Goal: Contribute content

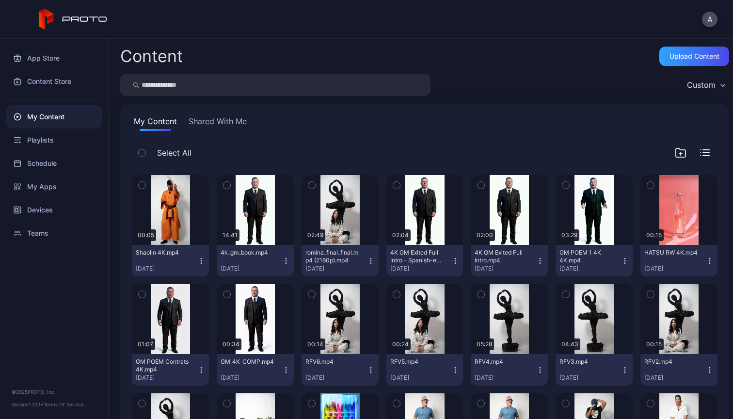
click at [335, 29] on div "A" at bounding box center [366, 19] width 733 height 39
click at [682, 56] on div "Upload Content" at bounding box center [694, 56] width 50 height 8
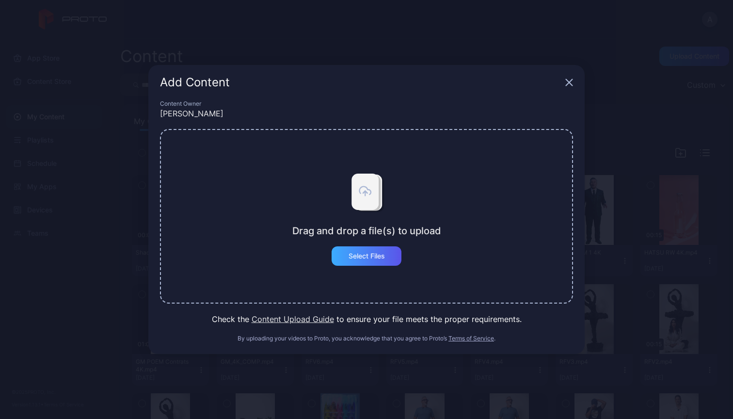
click at [374, 257] on div "Select Files" at bounding box center [366, 256] width 36 height 8
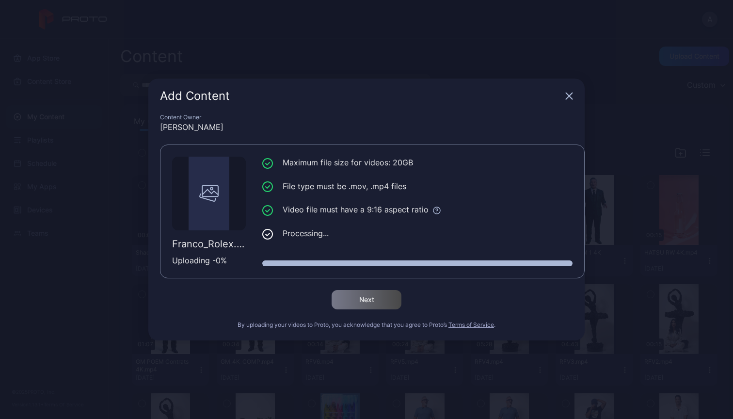
click at [267, 236] on icon at bounding box center [267, 234] width 11 height 11
click at [453, 65] on div "Add Content Content Owner Alex Lopez Franco_Rolex.mp4 Uploading - 0 % Maximum f…" at bounding box center [366, 209] width 733 height 419
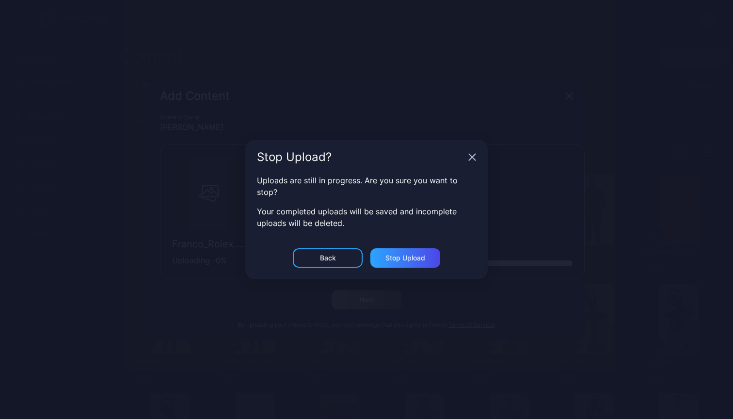
click at [334, 258] on div "Back" at bounding box center [328, 258] width 16 height 8
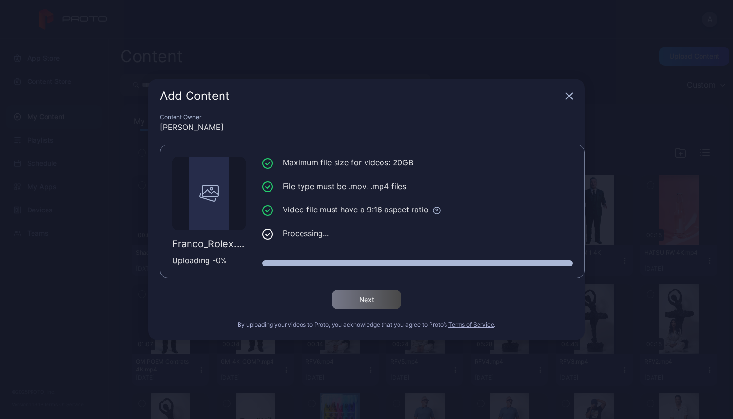
click at [572, 97] on icon "button" at bounding box center [569, 96] width 8 height 8
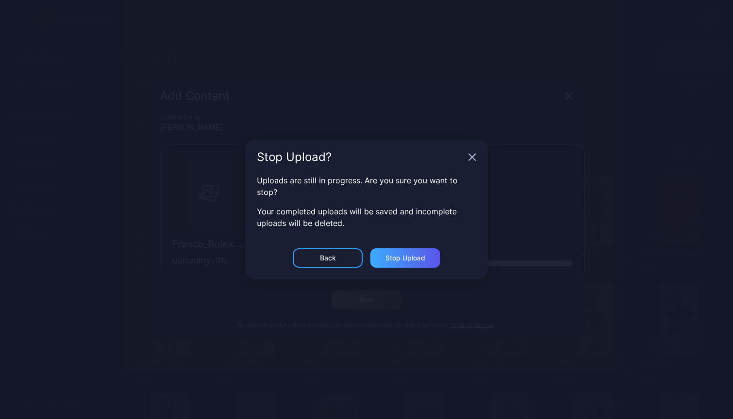
click at [406, 265] on div "Stop Upload" at bounding box center [405, 257] width 70 height 19
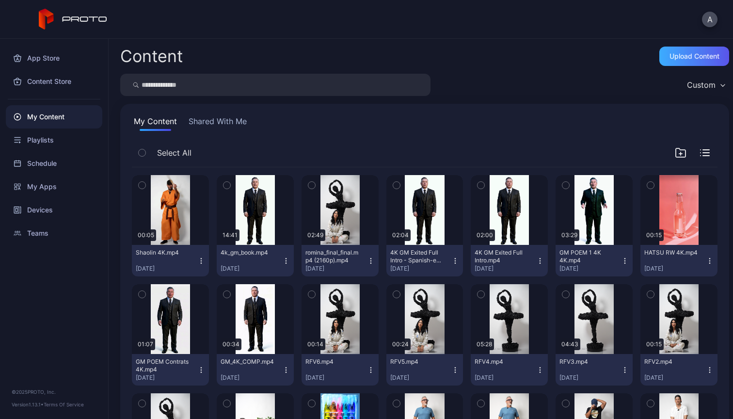
click at [676, 53] on div "Upload Content" at bounding box center [694, 56] width 50 height 8
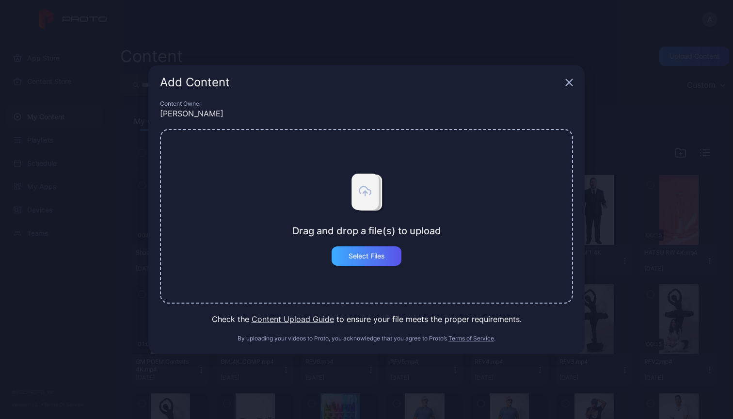
click at [383, 255] on div "Select Files" at bounding box center [366, 256] width 36 height 8
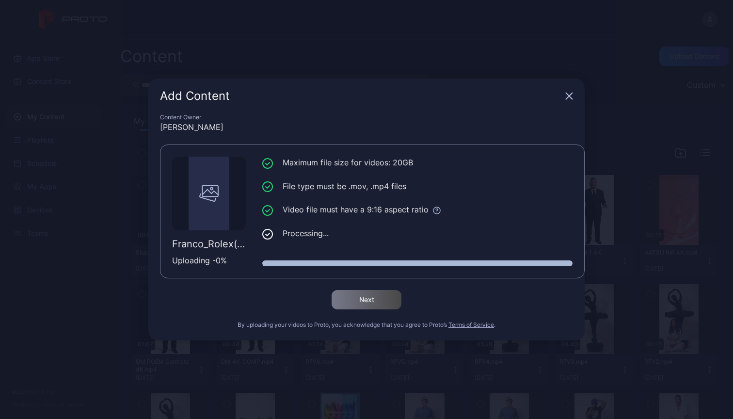
click at [317, 113] on div "Content Owner" at bounding box center [366, 117] width 413 height 8
click at [570, 97] on icon "button" at bounding box center [569, 96] width 6 height 6
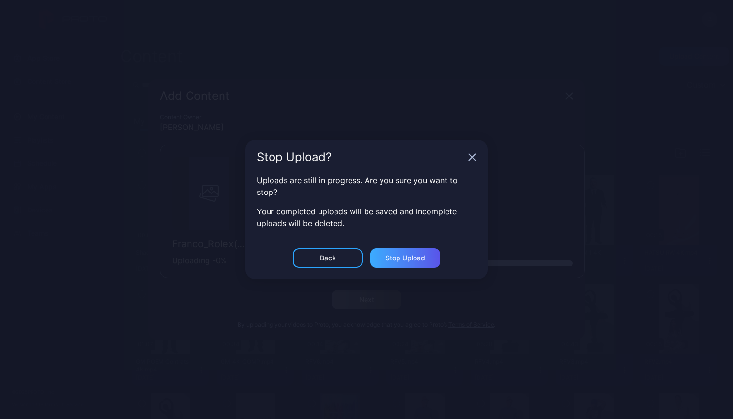
click at [405, 265] on div "Stop Upload" at bounding box center [405, 257] width 70 height 19
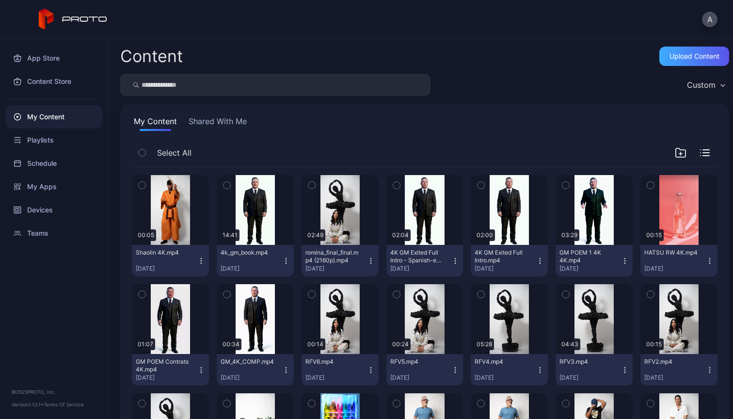
click at [682, 56] on div "Upload Content" at bounding box center [694, 56] width 50 height 8
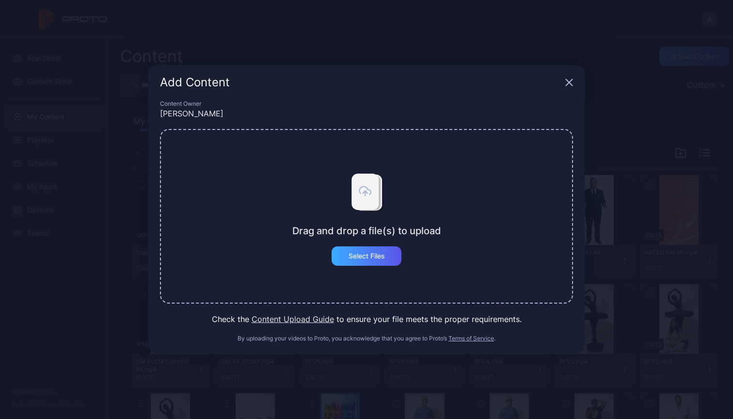
click at [376, 254] on div "Select Files" at bounding box center [366, 256] width 36 height 8
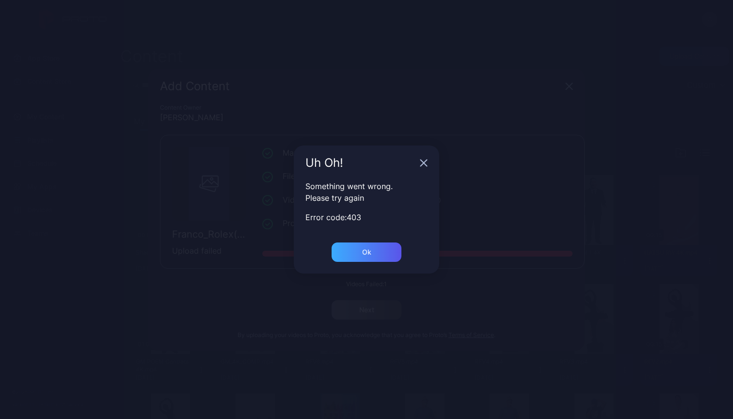
click at [367, 255] on div "Ok" at bounding box center [366, 252] width 9 height 8
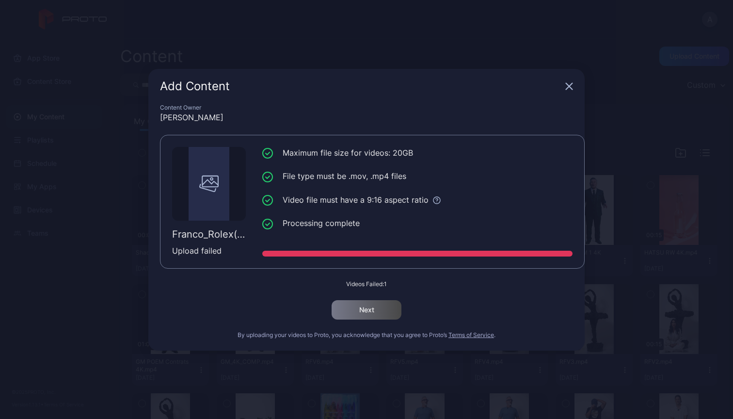
click at [569, 86] on icon "button" at bounding box center [569, 86] width 6 height 6
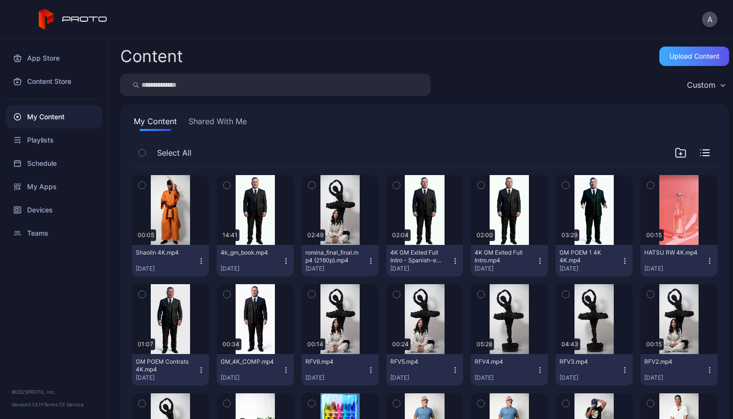
click at [669, 56] on div "Upload Content" at bounding box center [694, 56] width 50 height 8
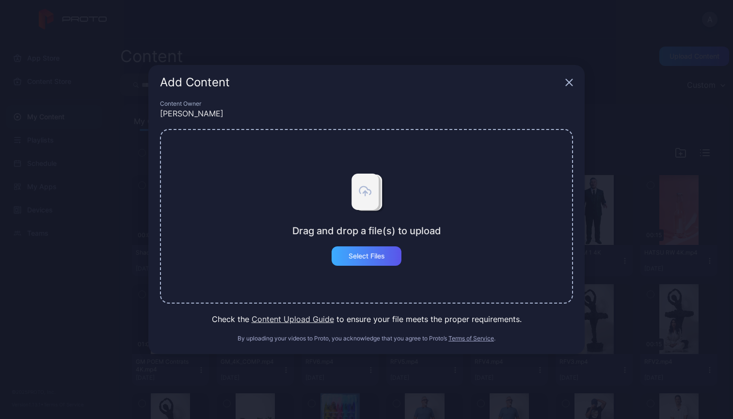
click at [366, 256] on div "Select Files" at bounding box center [366, 256] width 36 height 8
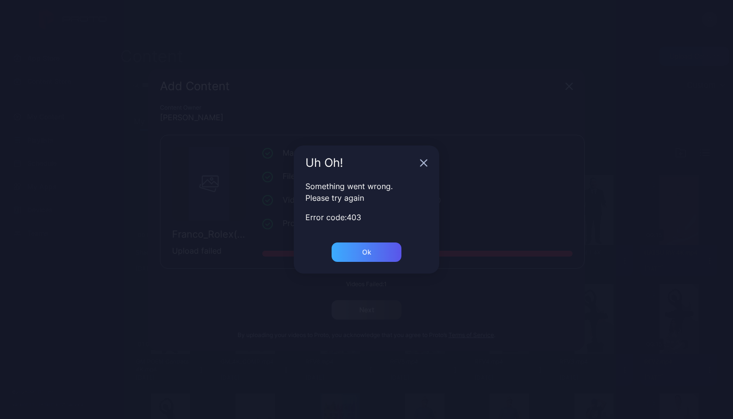
click at [377, 255] on div "Ok" at bounding box center [366, 251] width 70 height 19
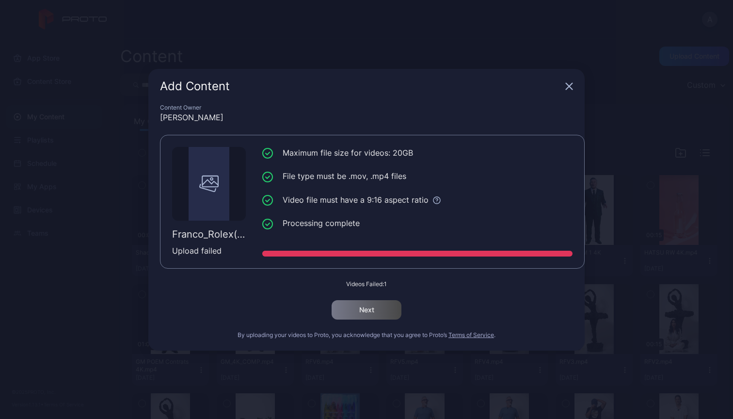
click at [563, 92] on div "Add Content" at bounding box center [366, 86] width 436 height 35
click at [570, 86] on icon "button" at bounding box center [569, 86] width 8 height 8
